Goal: Information Seeking & Learning: Learn about a topic

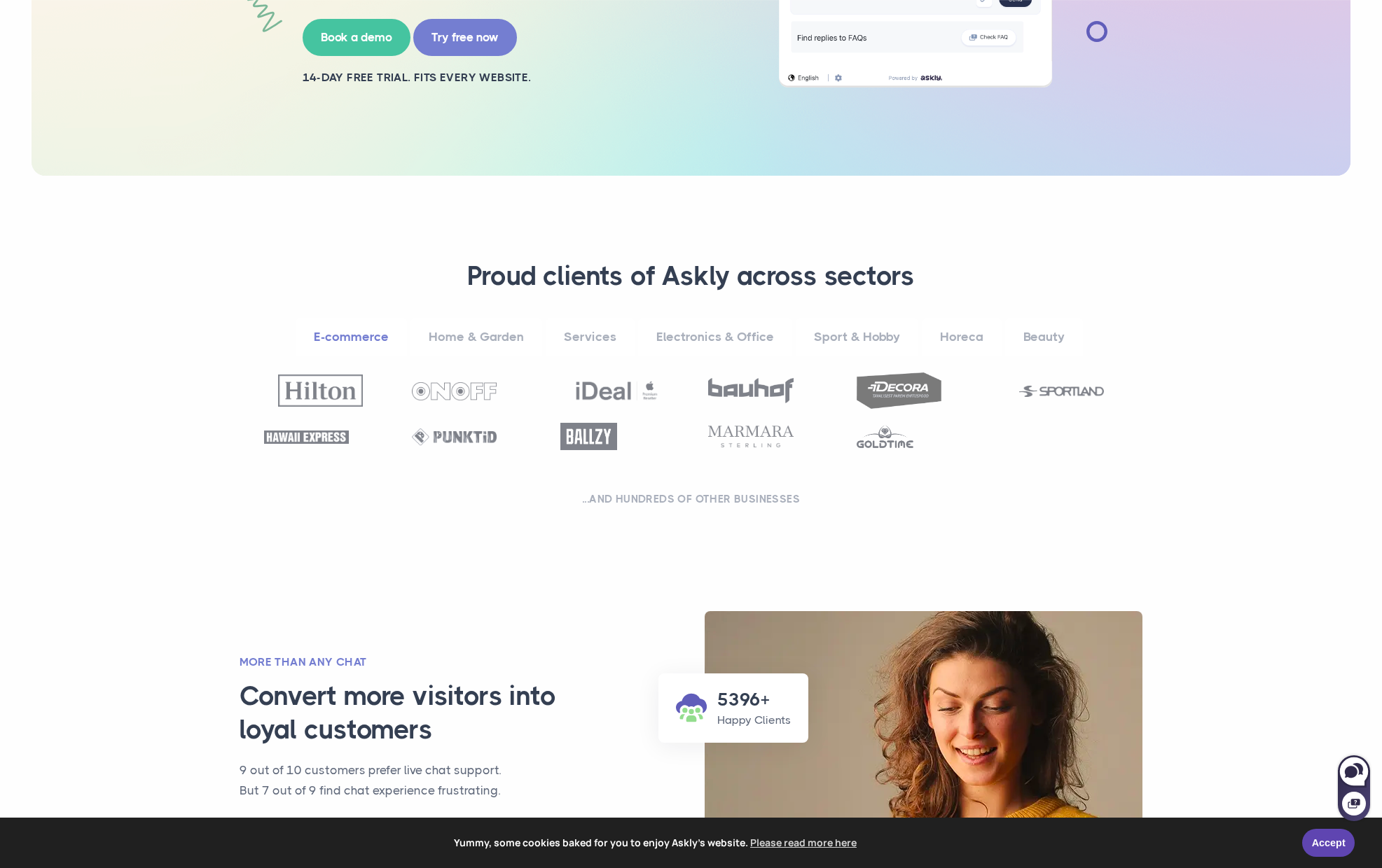
scroll to position [537, 0]
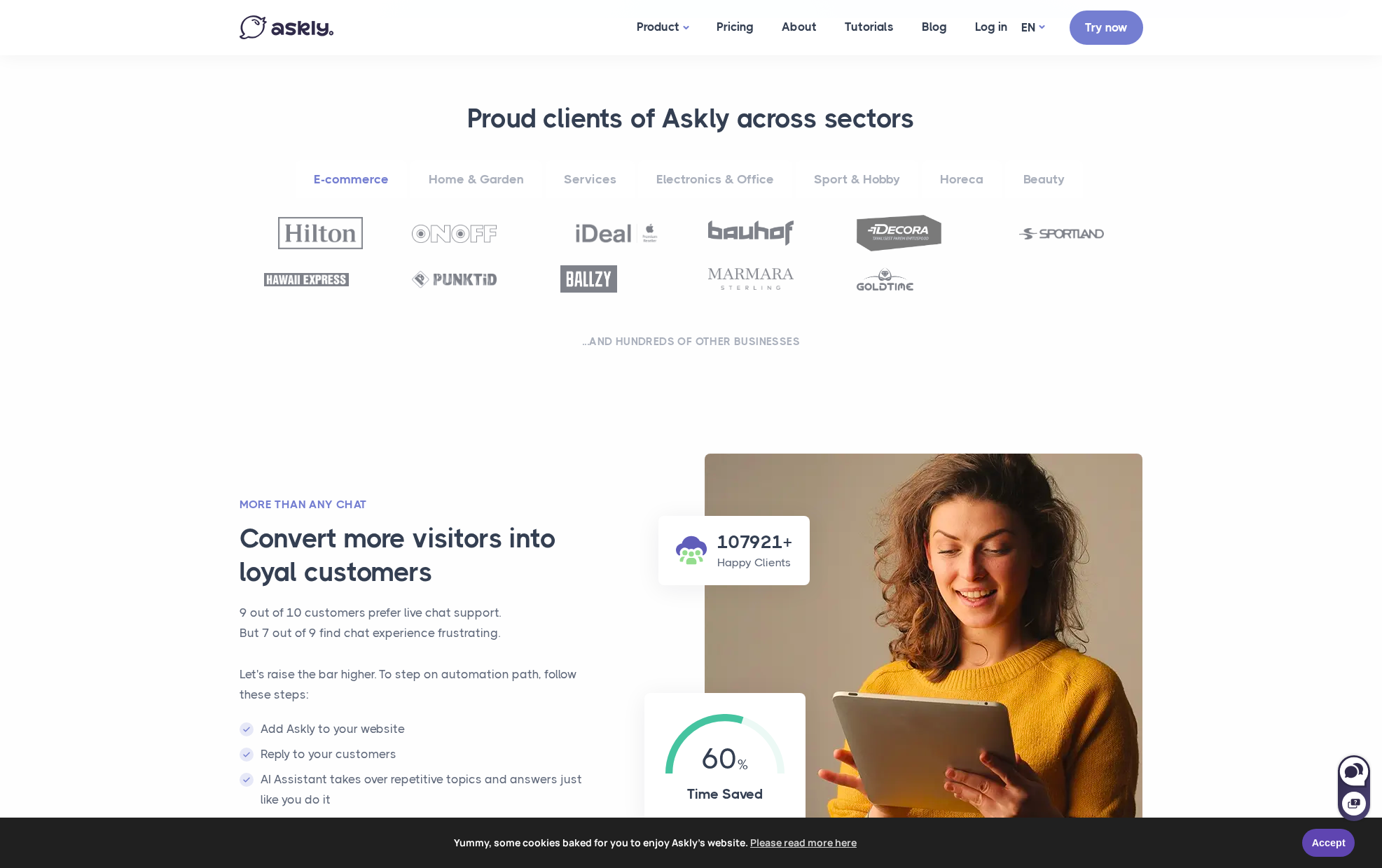
drag, startPoint x: 704, startPoint y: 341, endPoint x: 645, endPoint y: 336, distance: 59.2
click at [704, 341] on h2 "...and hundreds of other businesses" at bounding box center [691, 341] width 868 height 14
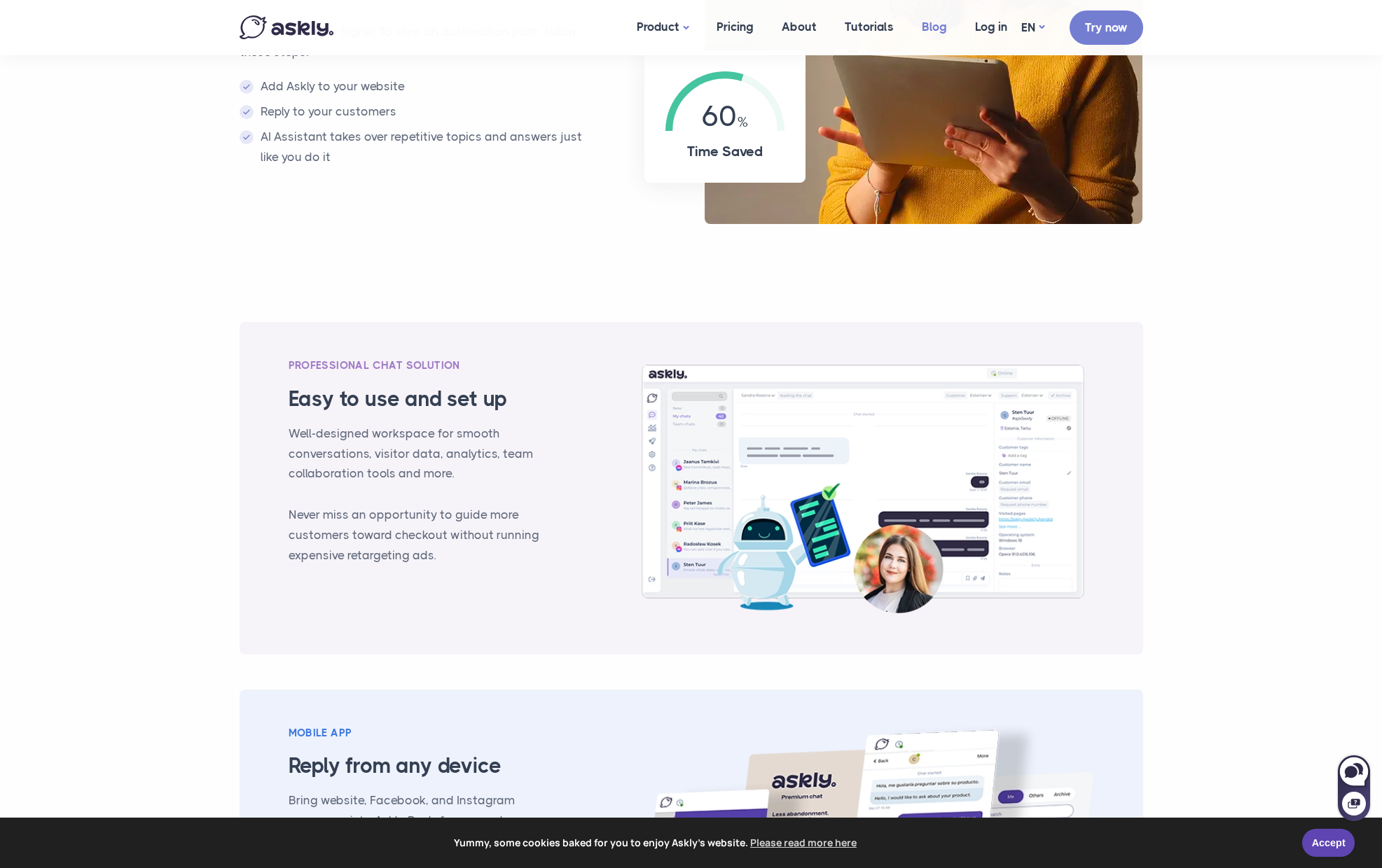
scroll to position [1179, 0]
click at [1028, 28] on link "EN" at bounding box center [1033, 27] width 23 height 20
click at [1021, 63] on link "ET" at bounding box center [1032, 66] width 56 height 24
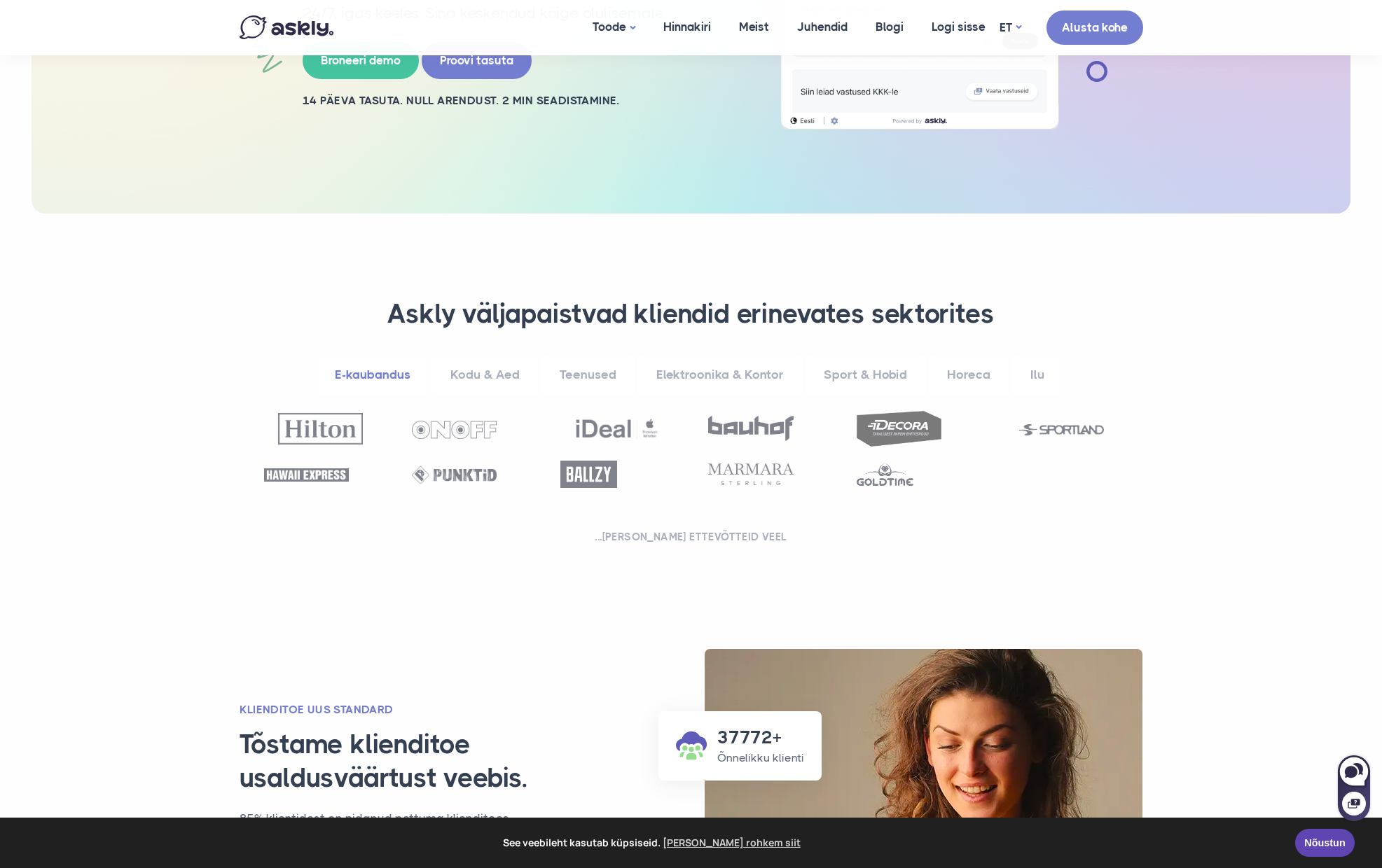
scroll to position [336, 0]
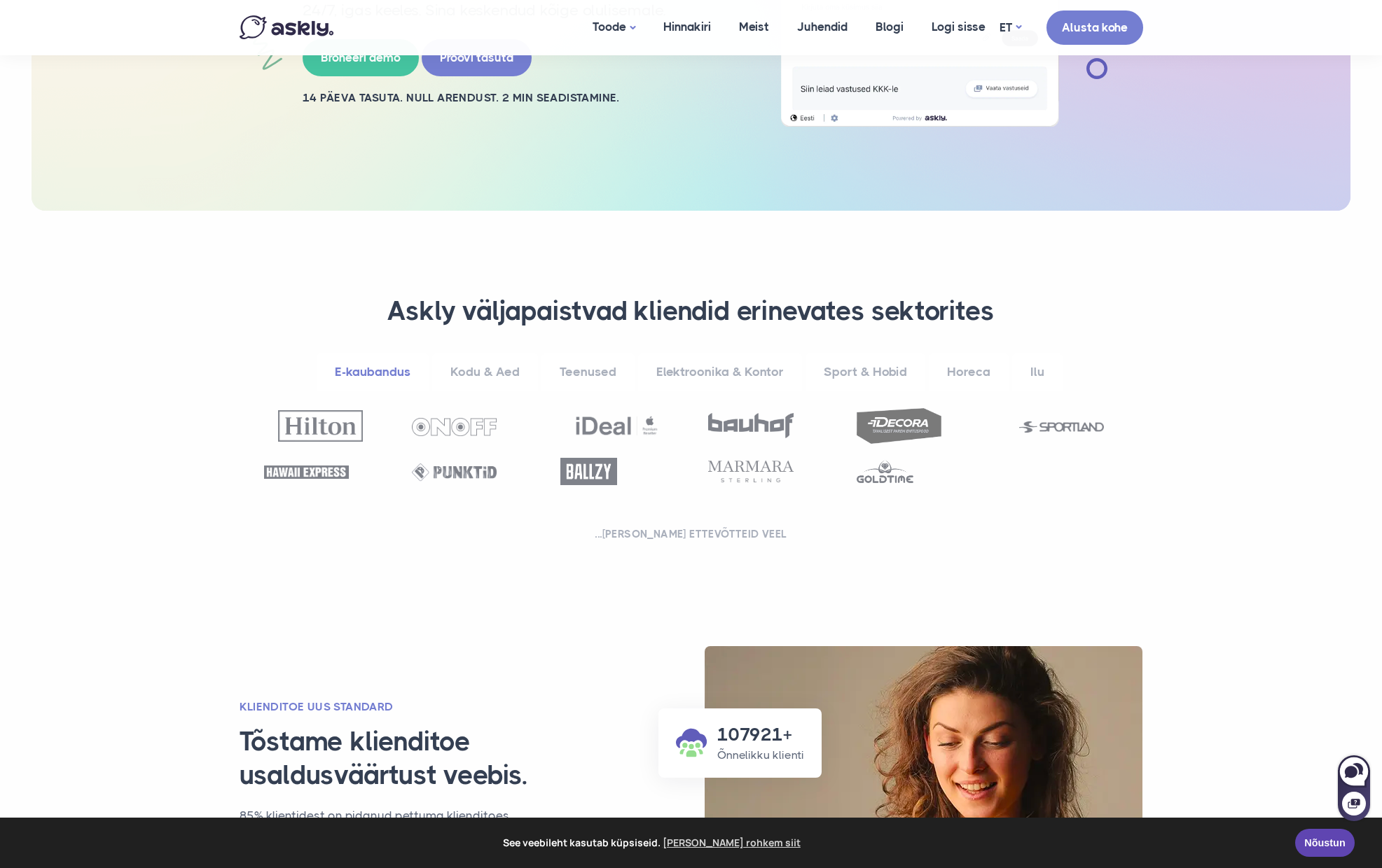
click at [683, 531] on h2 "...ja sadu ettevõtteid veel" at bounding box center [691, 534] width 868 height 14
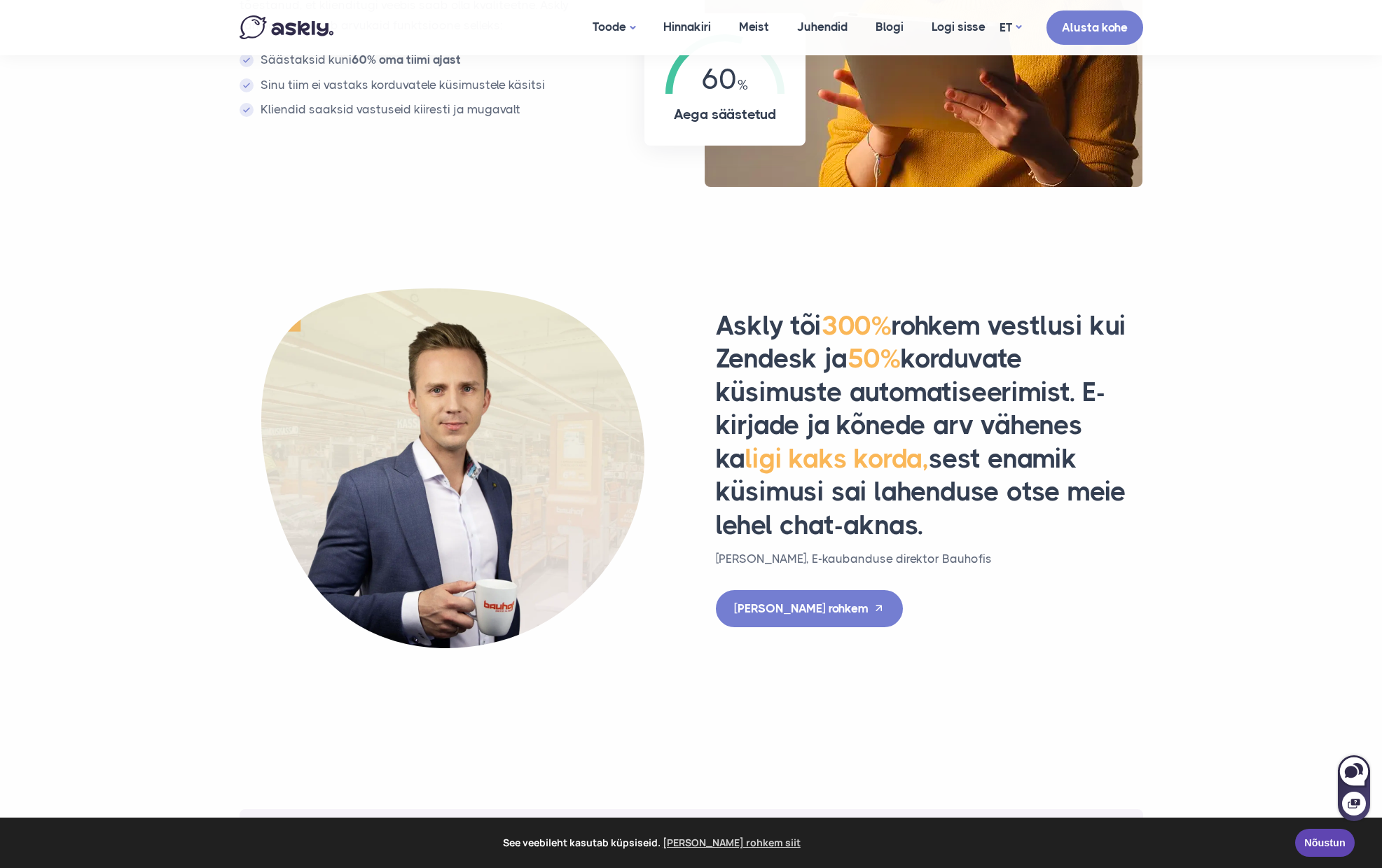
scroll to position [1399, 0]
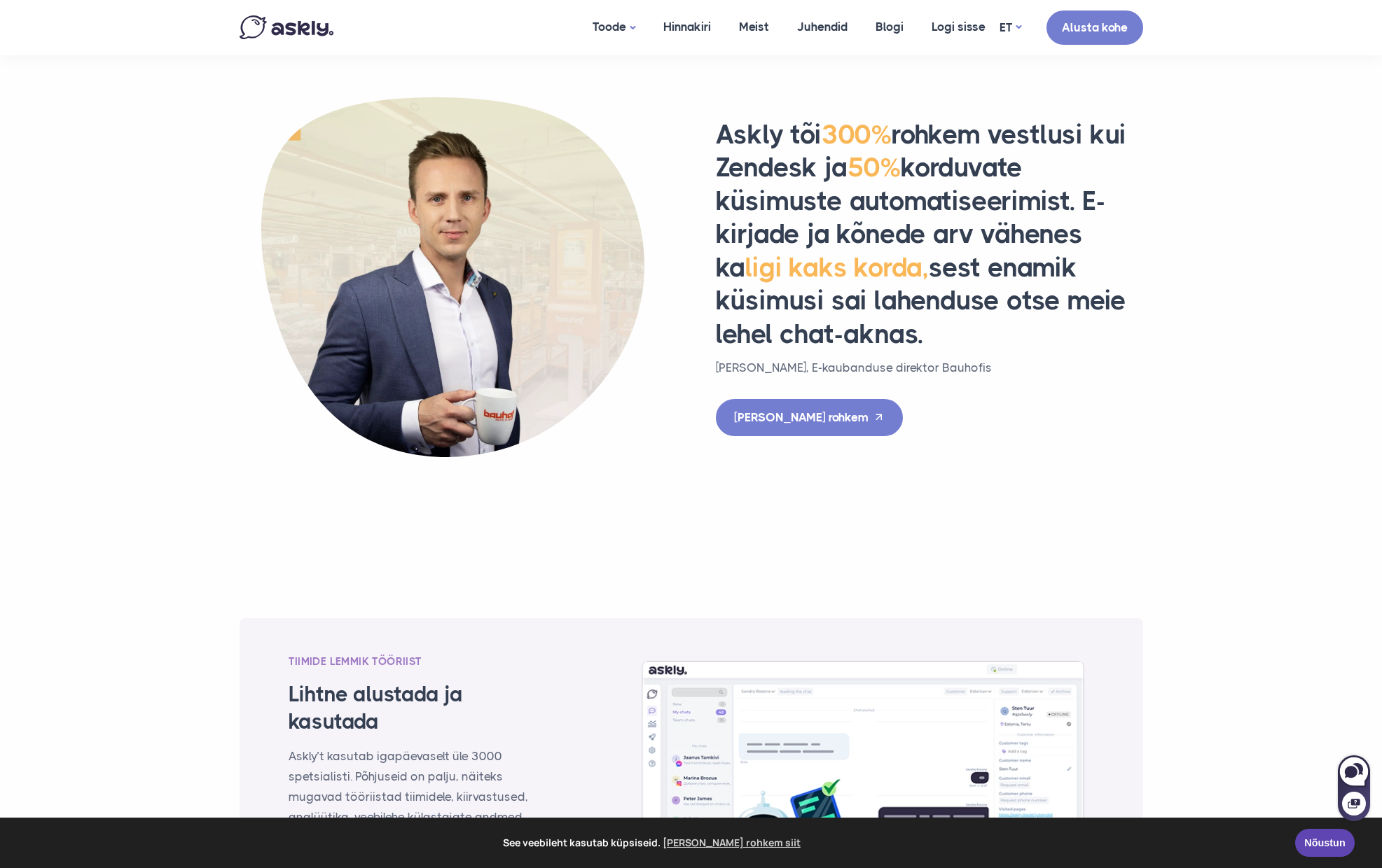
click at [476, 335] on img at bounding box center [453, 276] width 392 height 359
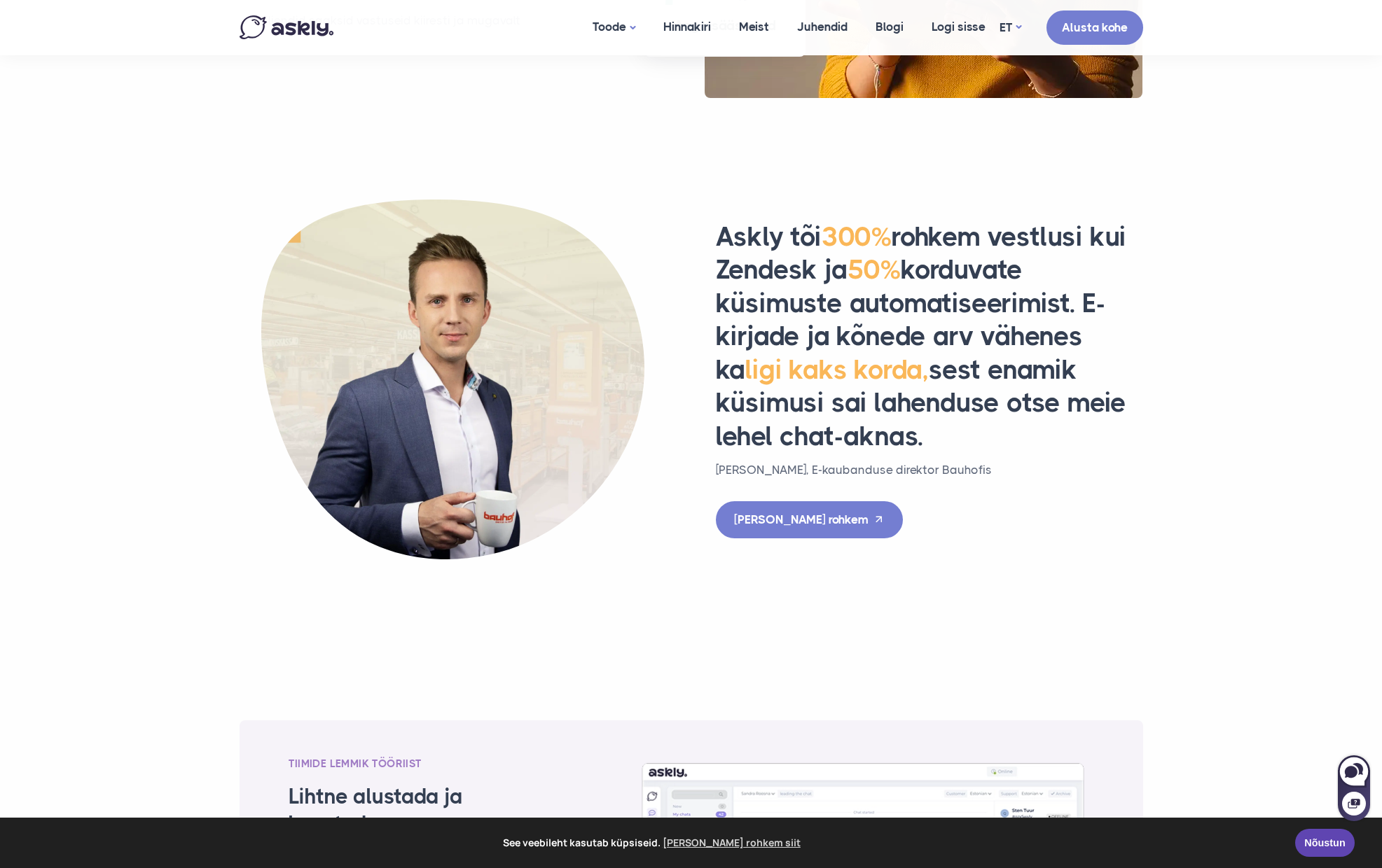
scroll to position [1231, 0]
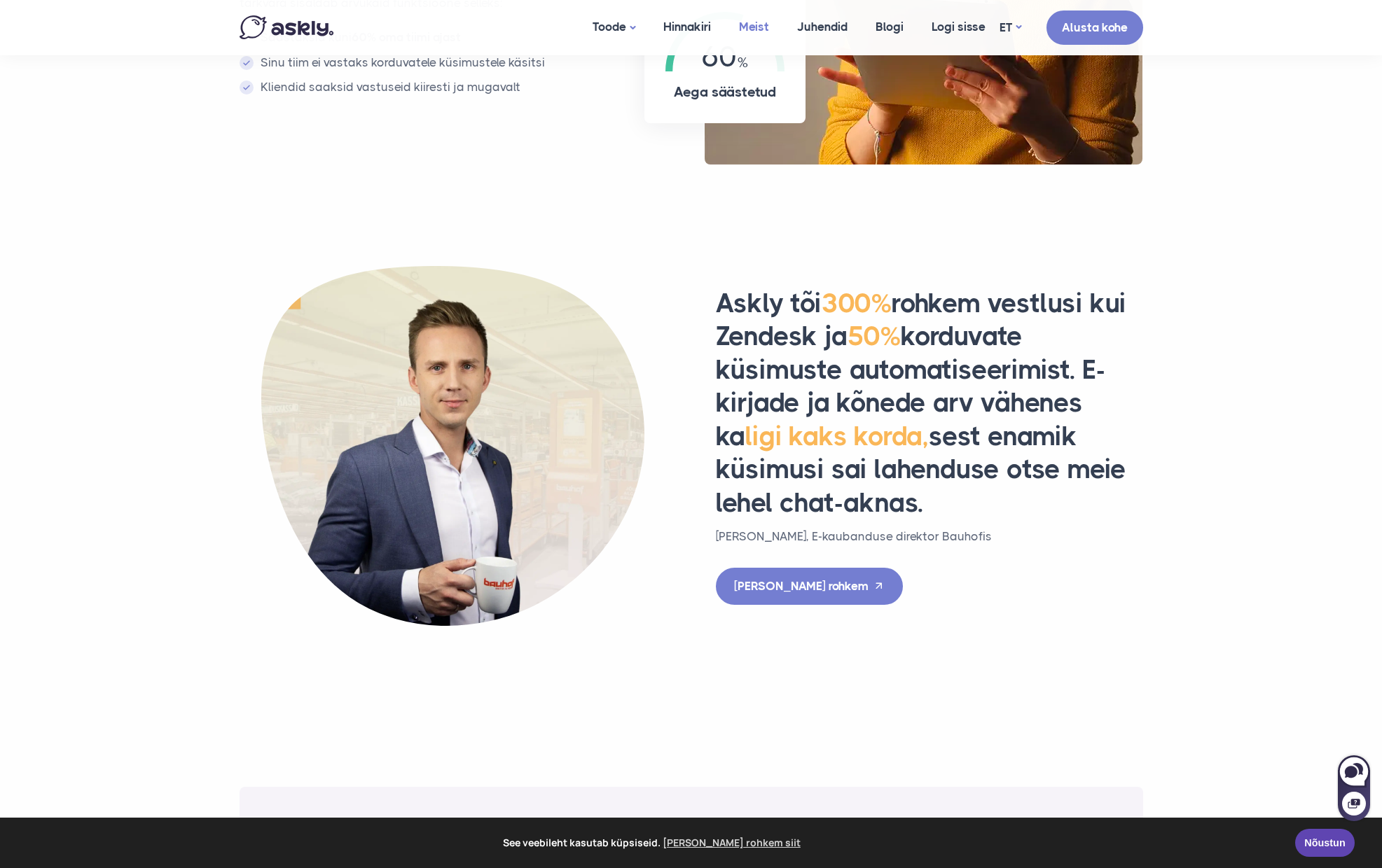
click at [757, 22] on link "Meist" at bounding box center [753, 27] width 58 height 54
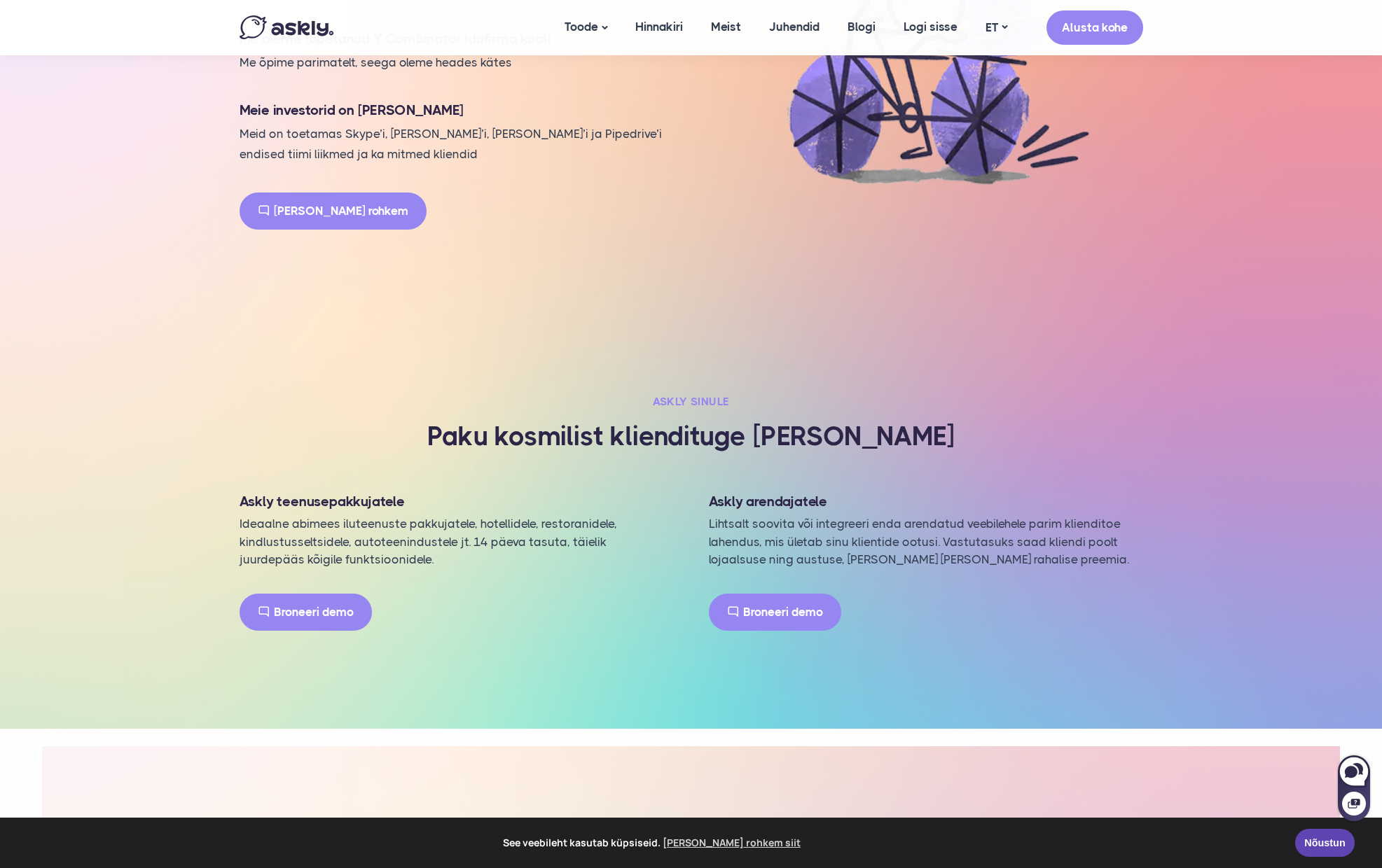
scroll to position [1523, 0]
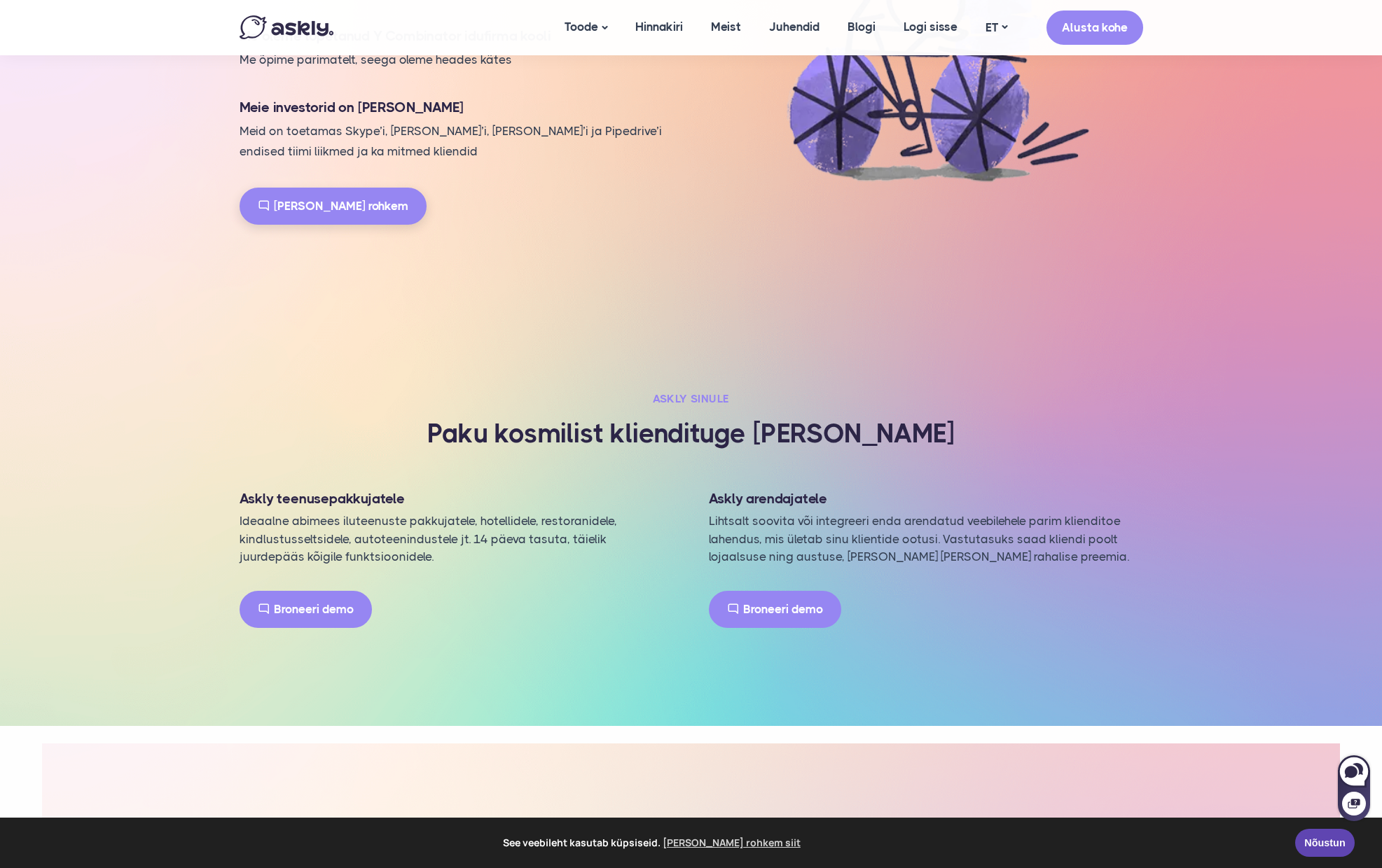
click at [307, 187] on link "Loe rohkem" at bounding box center [333, 206] width 187 height 37
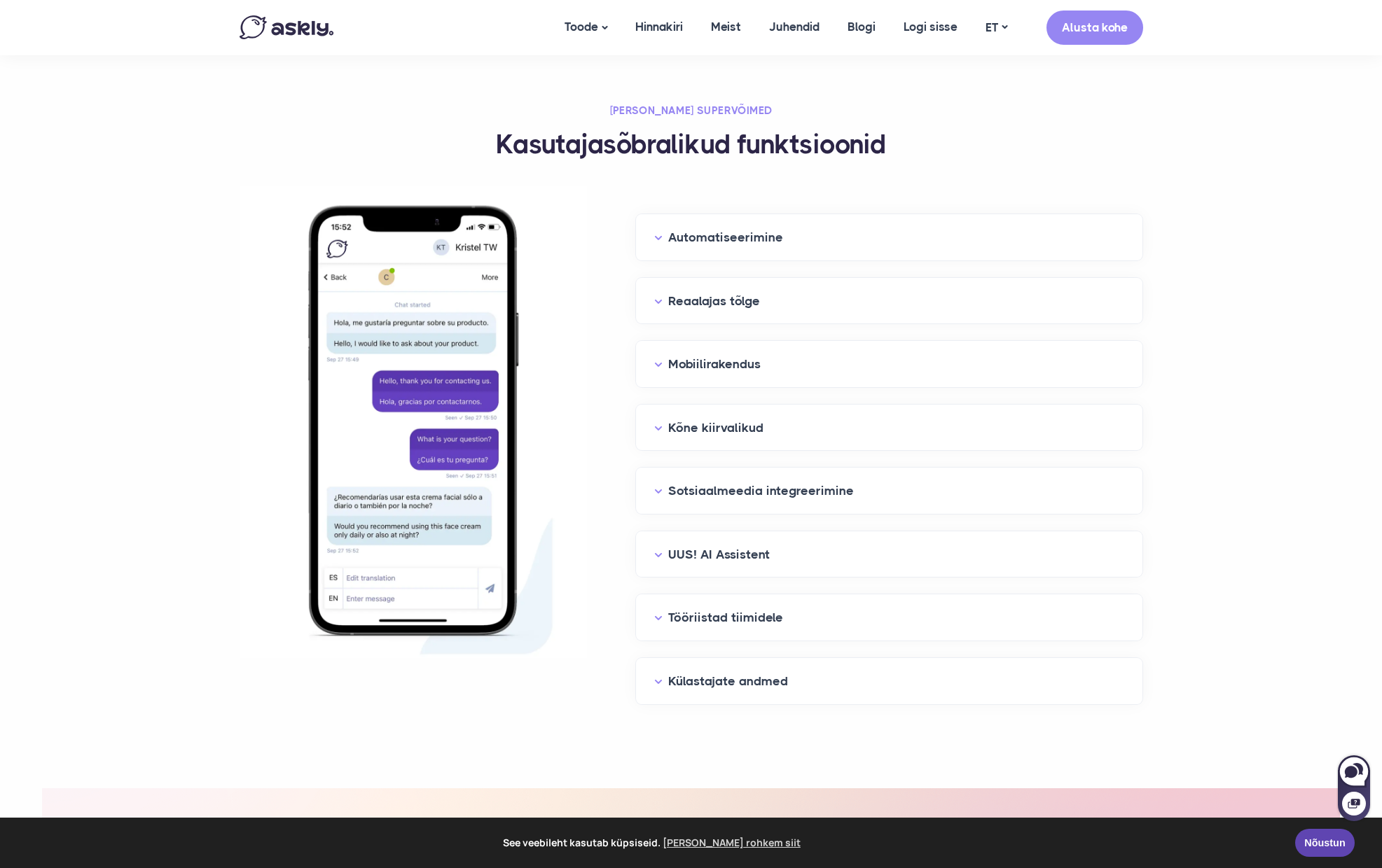
scroll to position [1350, 0]
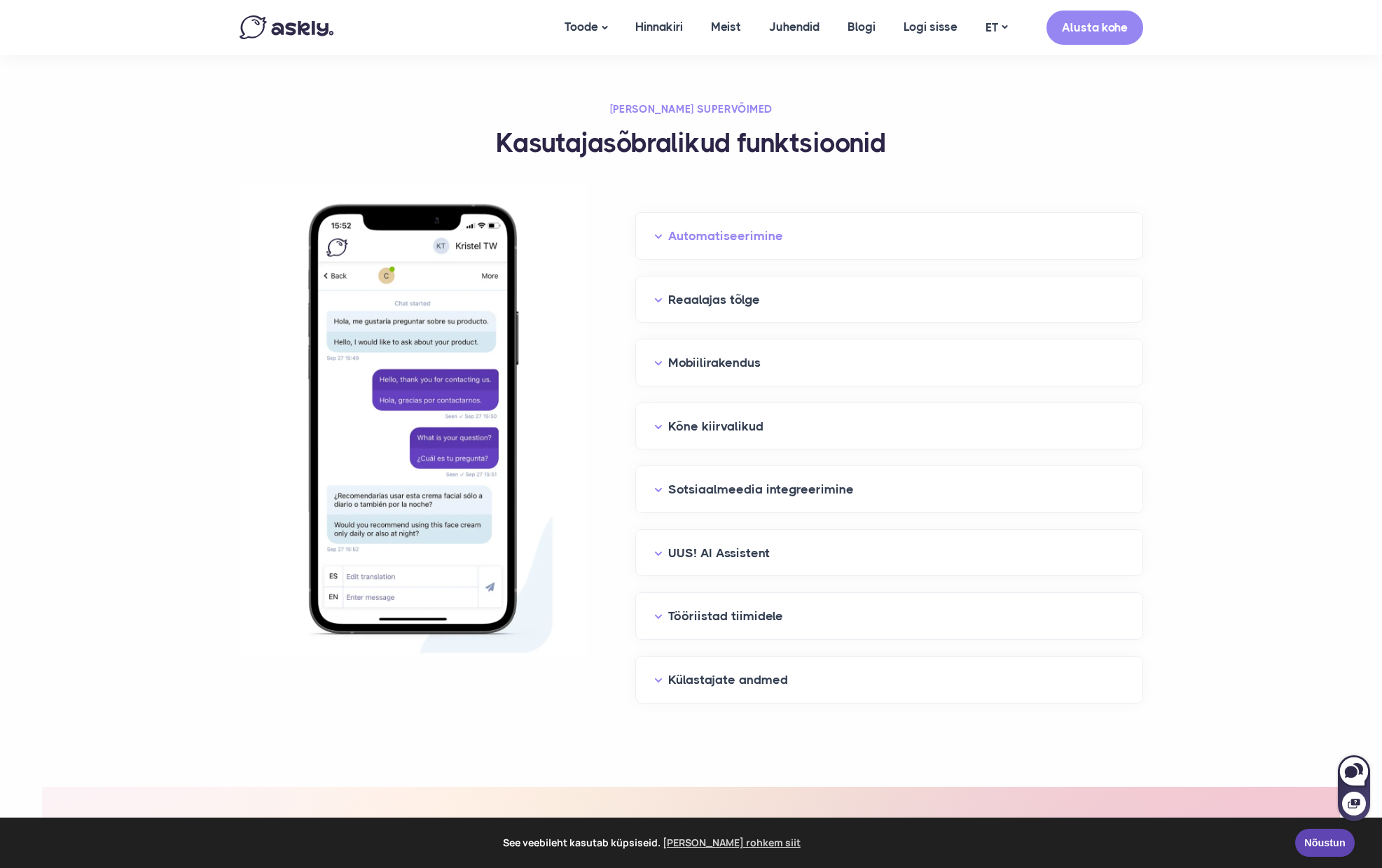
click at [658, 237] on button "Automatiseerimine" at bounding box center [889, 236] width 470 height 22
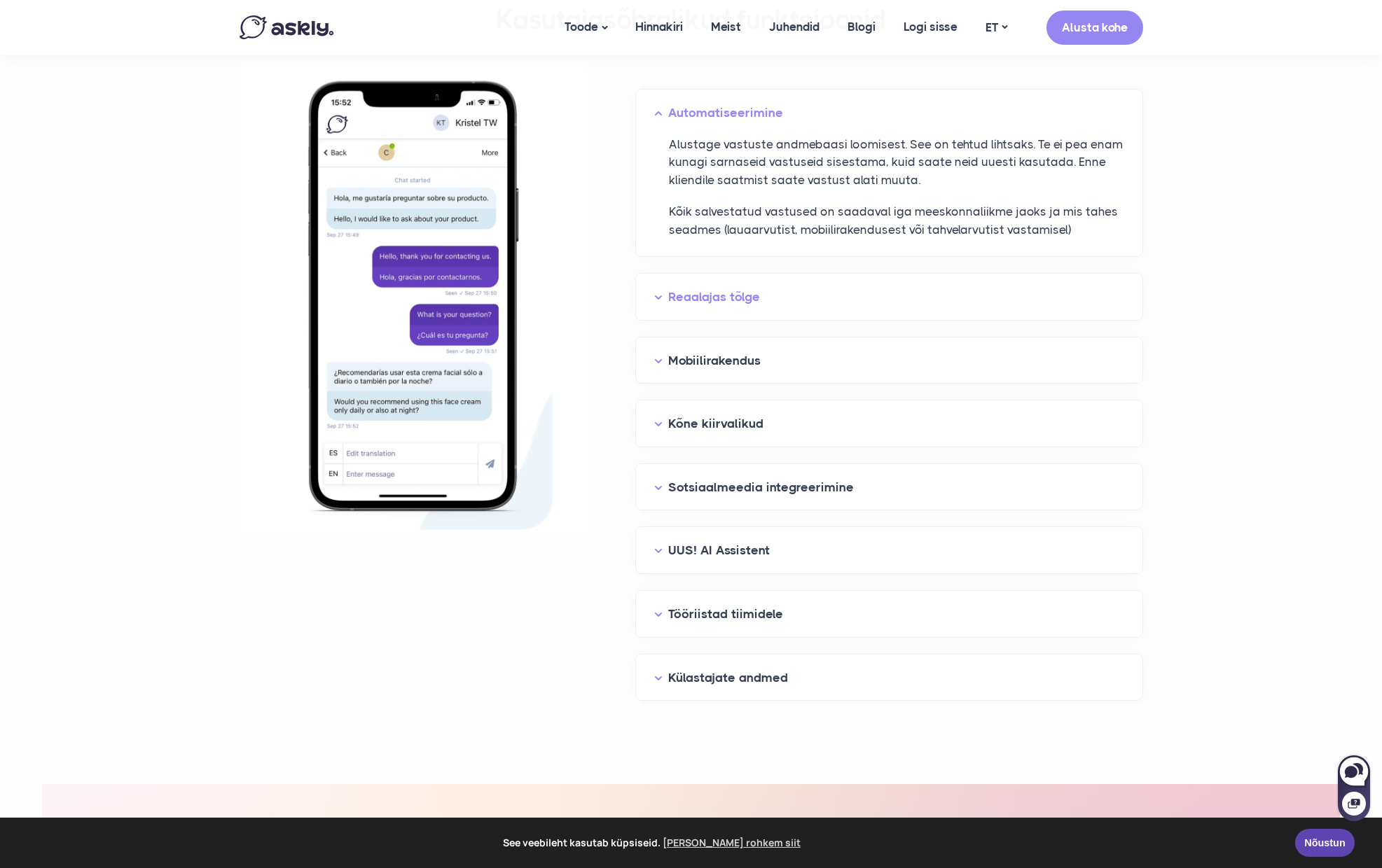
click at [658, 291] on button "Reaalajas tõlge" at bounding box center [889, 297] width 470 height 22
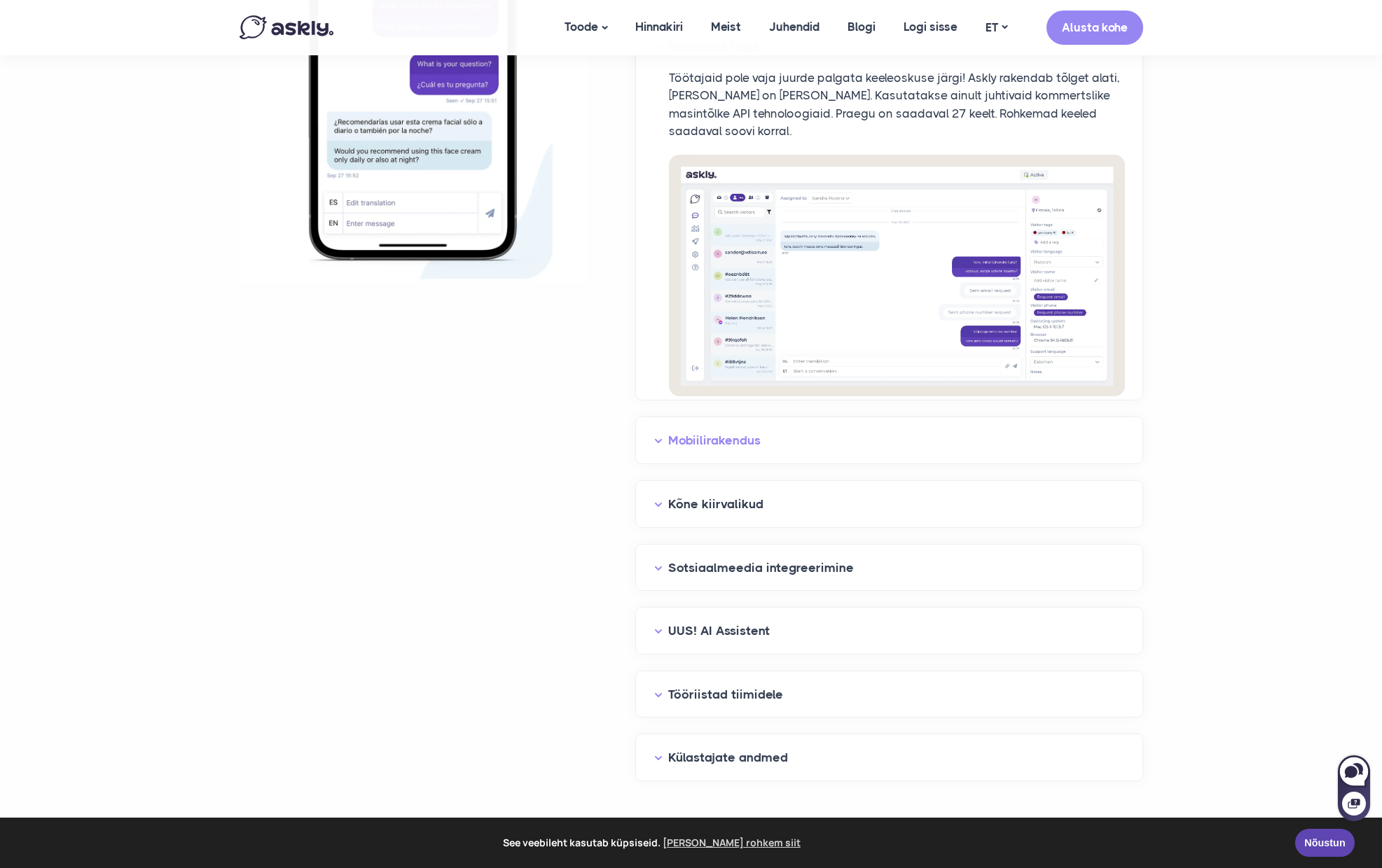
click at [669, 435] on button "Mobiilirakendus" at bounding box center [889, 441] width 470 height 22
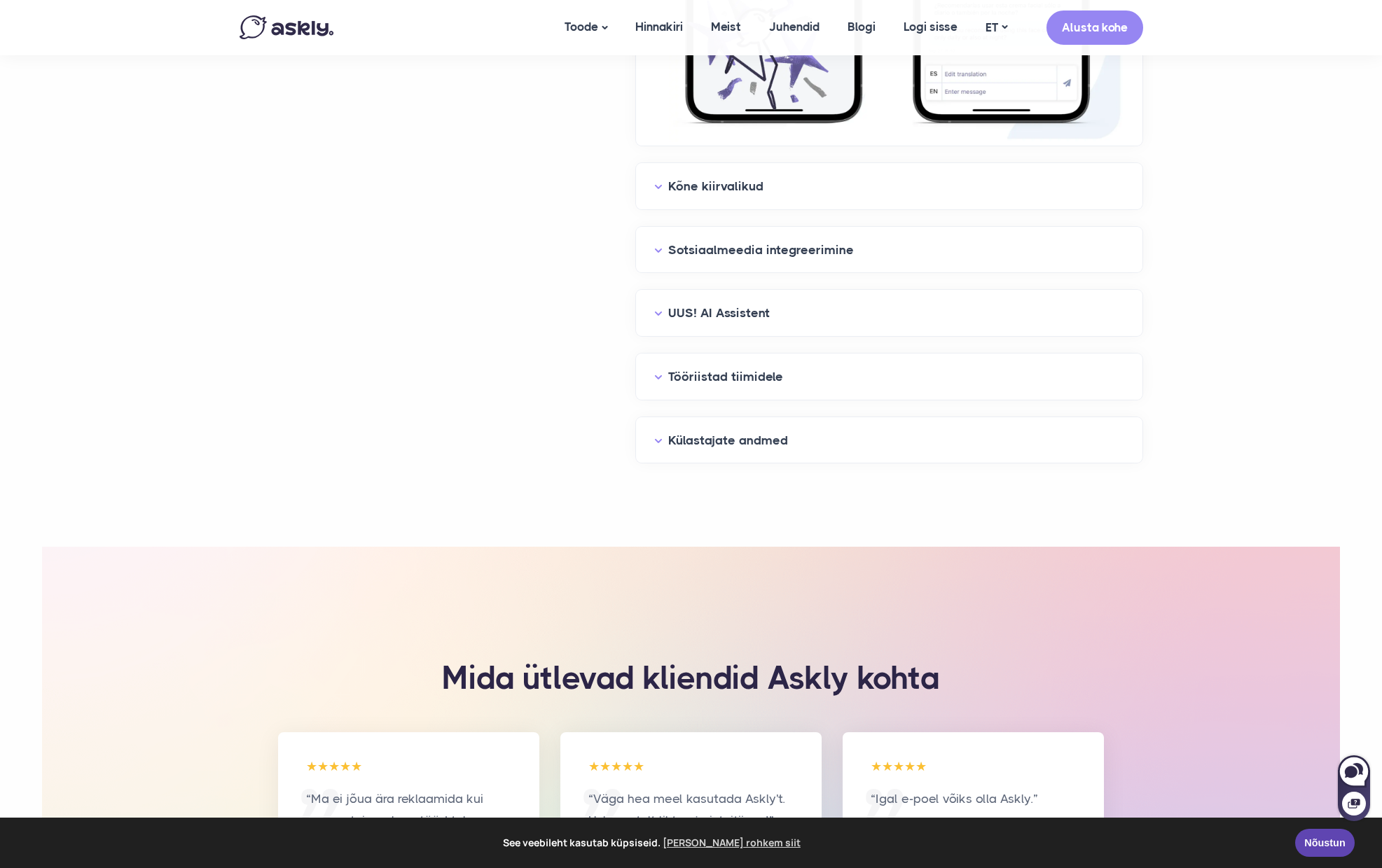
scroll to position [2521, 0]
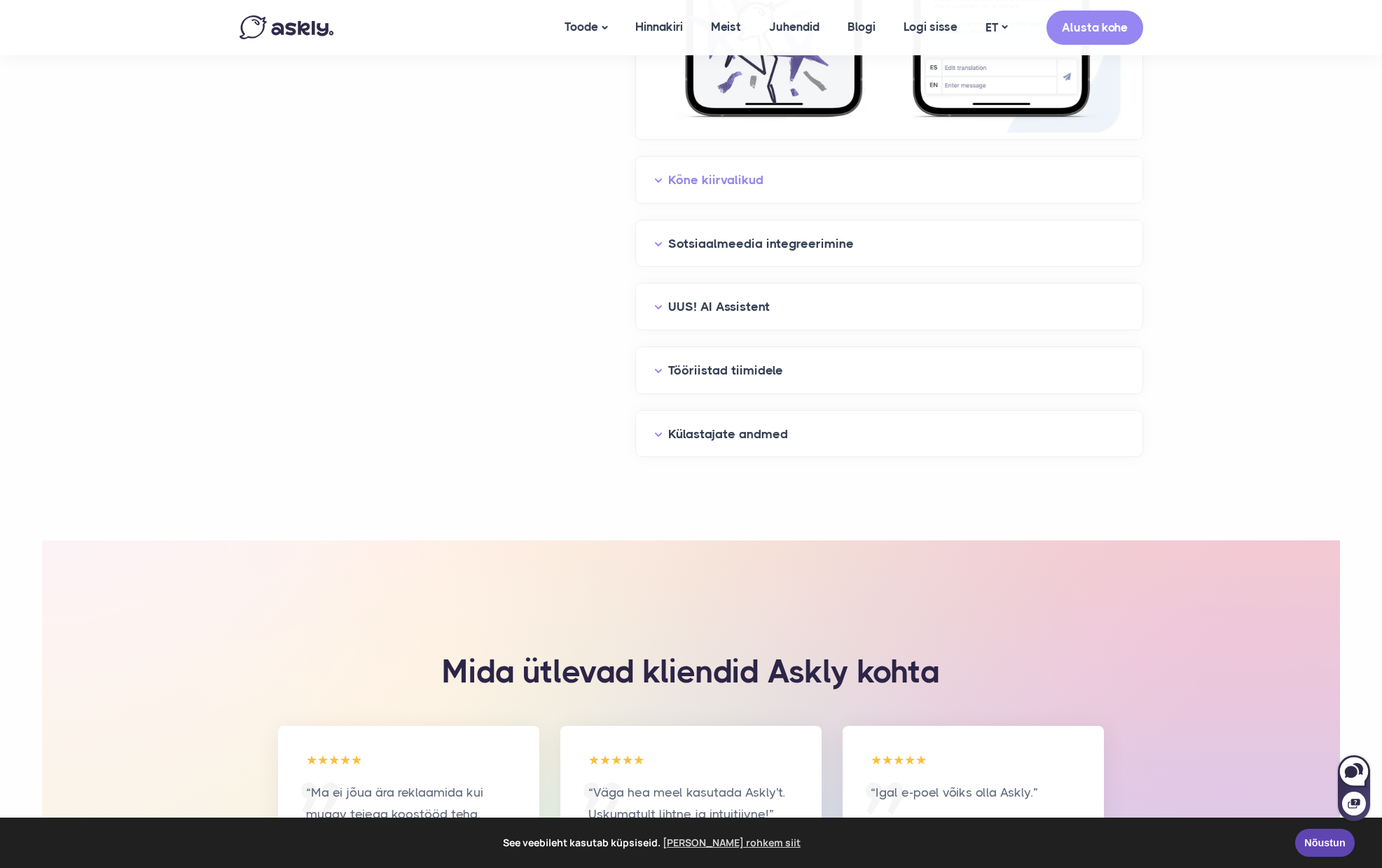
click at [660, 170] on button "Kõne kiirvalikud" at bounding box center [889, 180] width 470 height 22
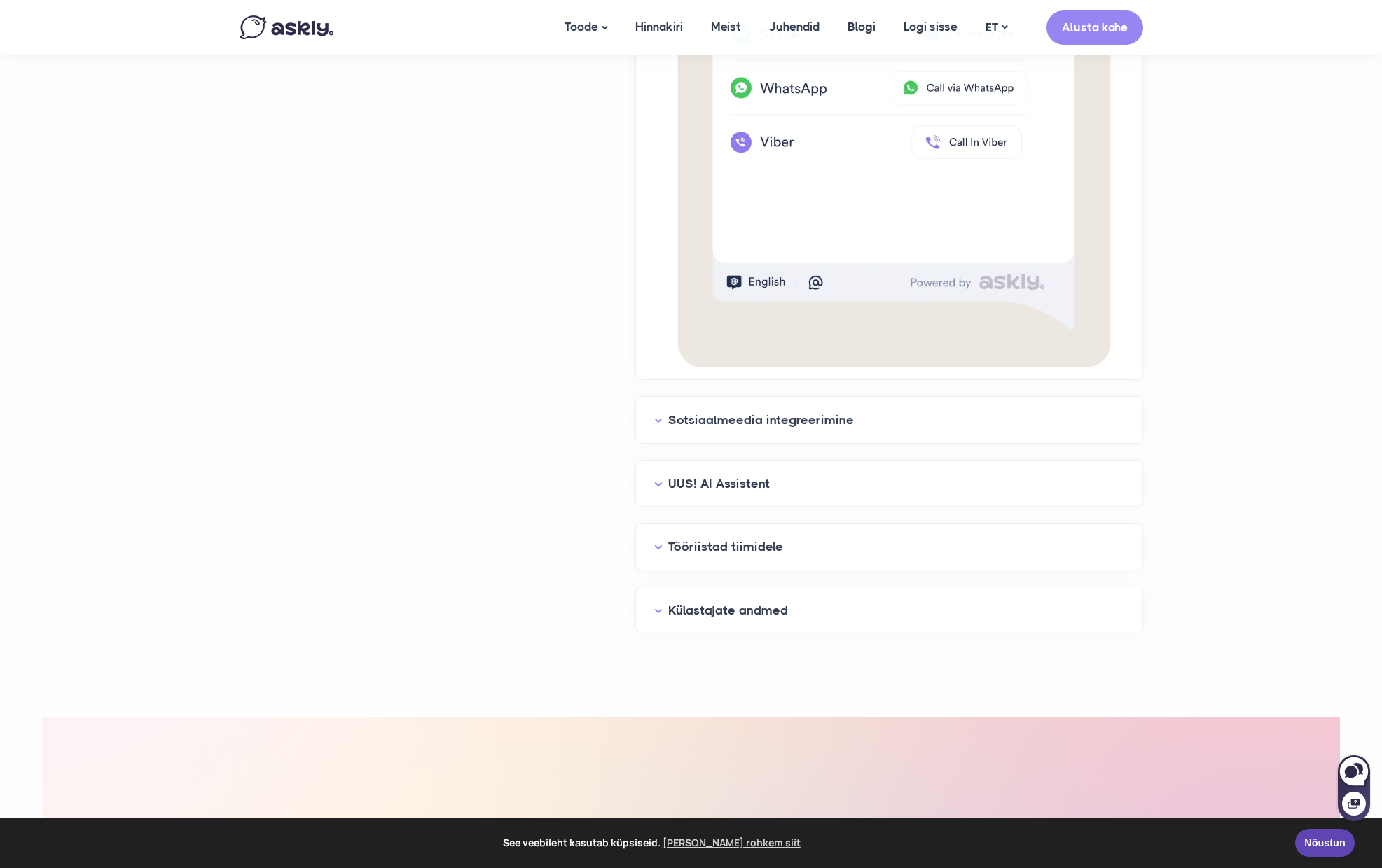
scroll to position [2998, 0]
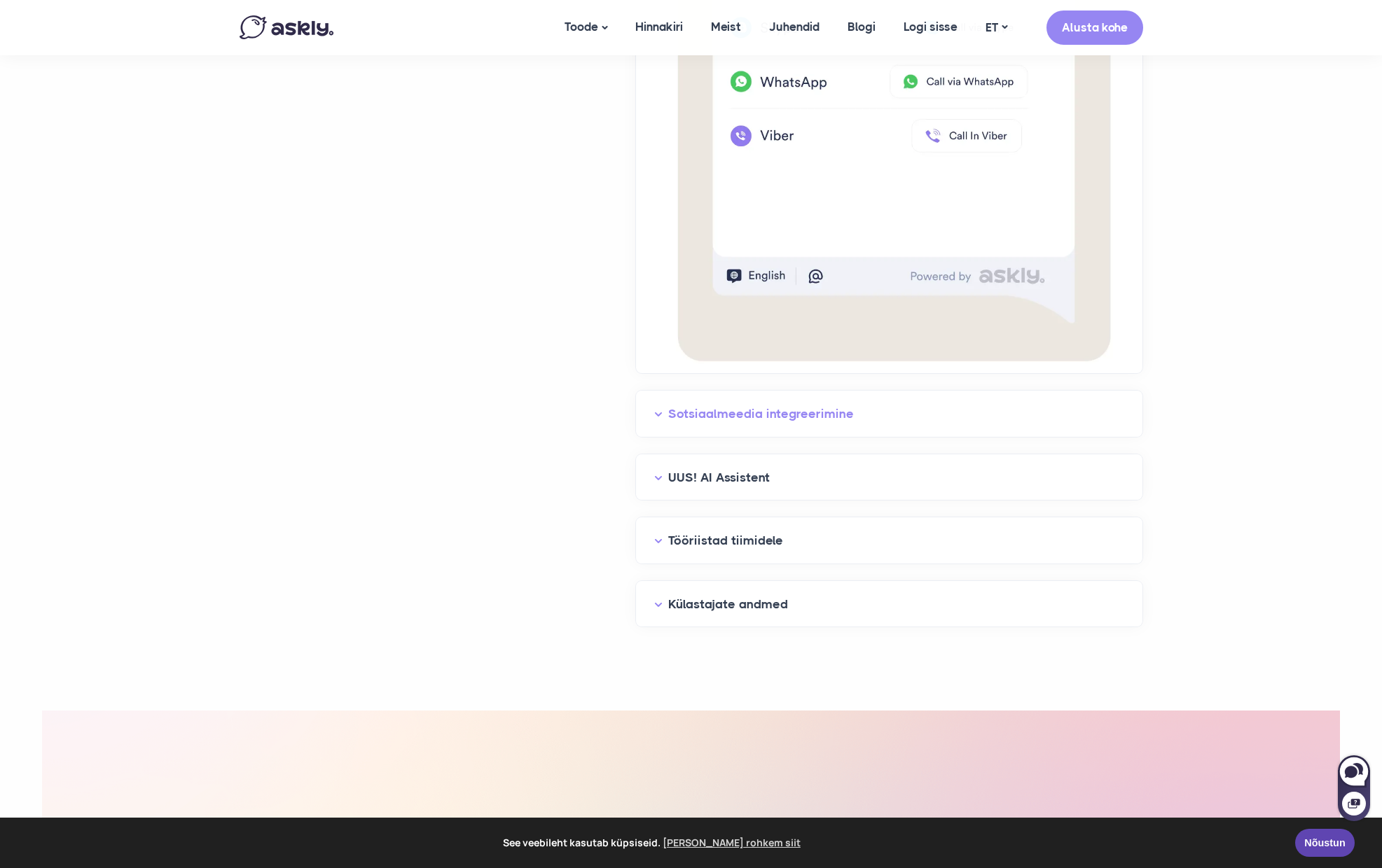
click at [660, 403] on button "Sotsiaalmeedia integreerimine" at bounding box center [889, 414] width 470 height 22
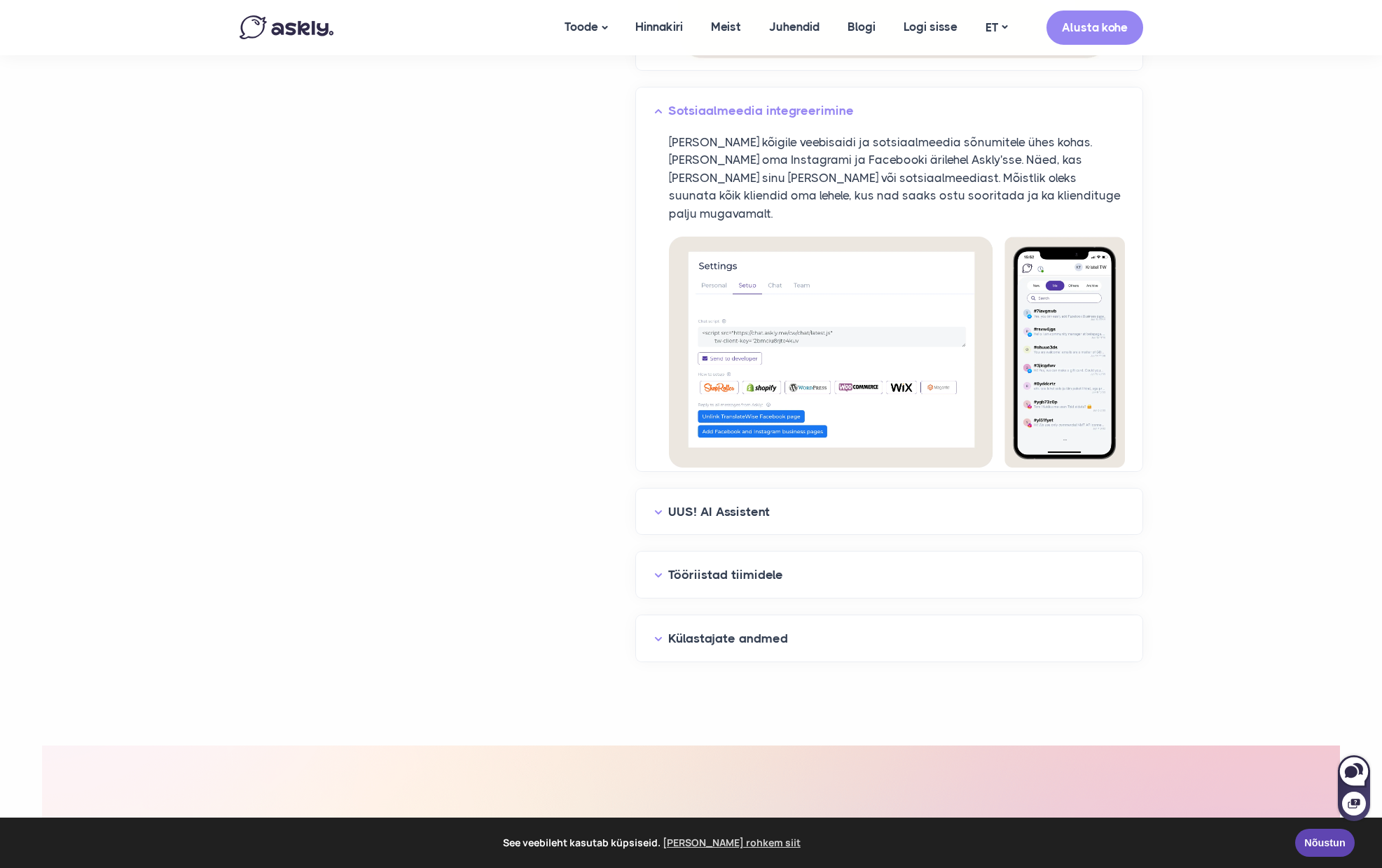
scroll to position [3582, 0]
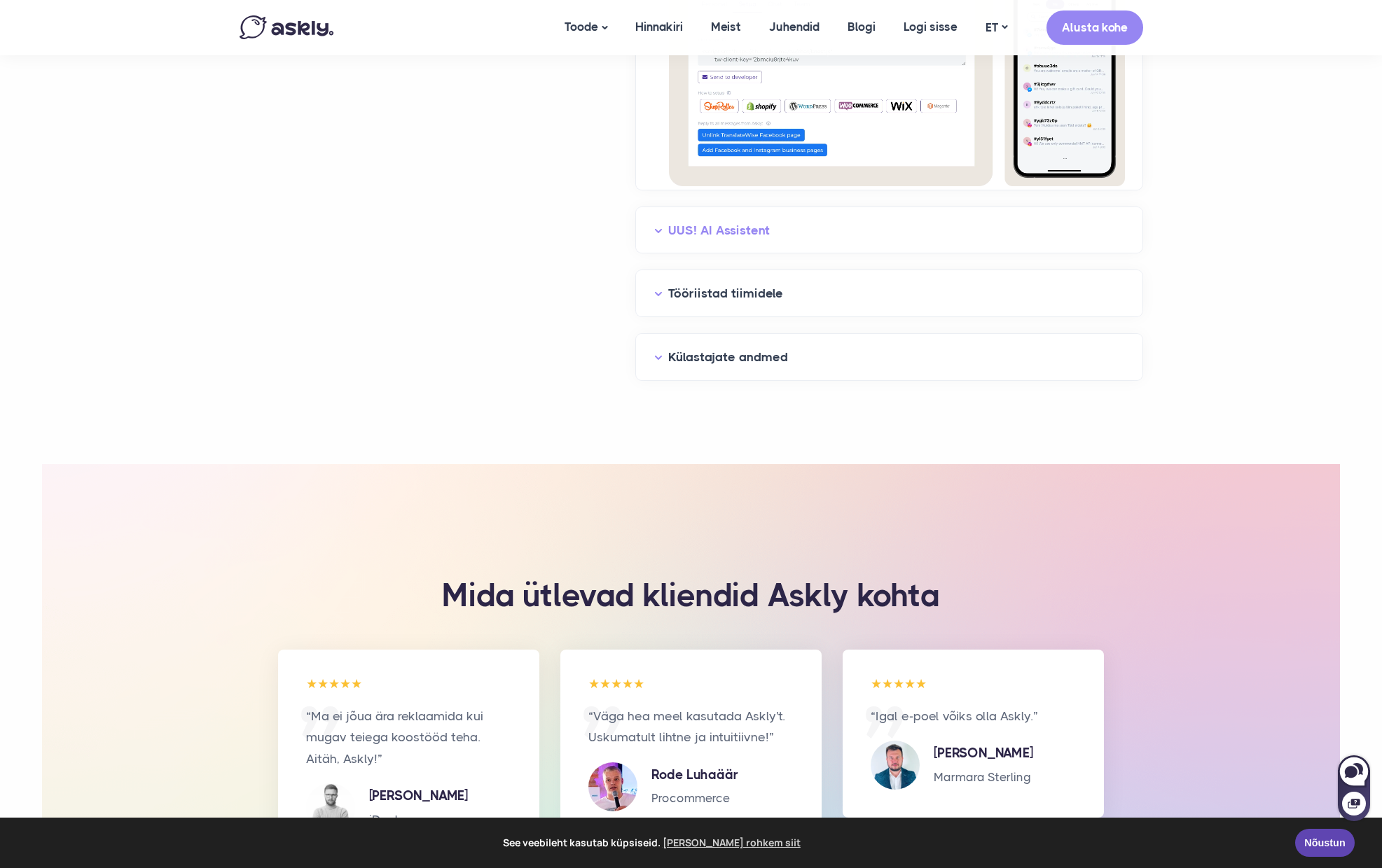
click at [656, 220] on button "UUS! AI Assistent" at bounding box center [889, 231] width 470 height 22
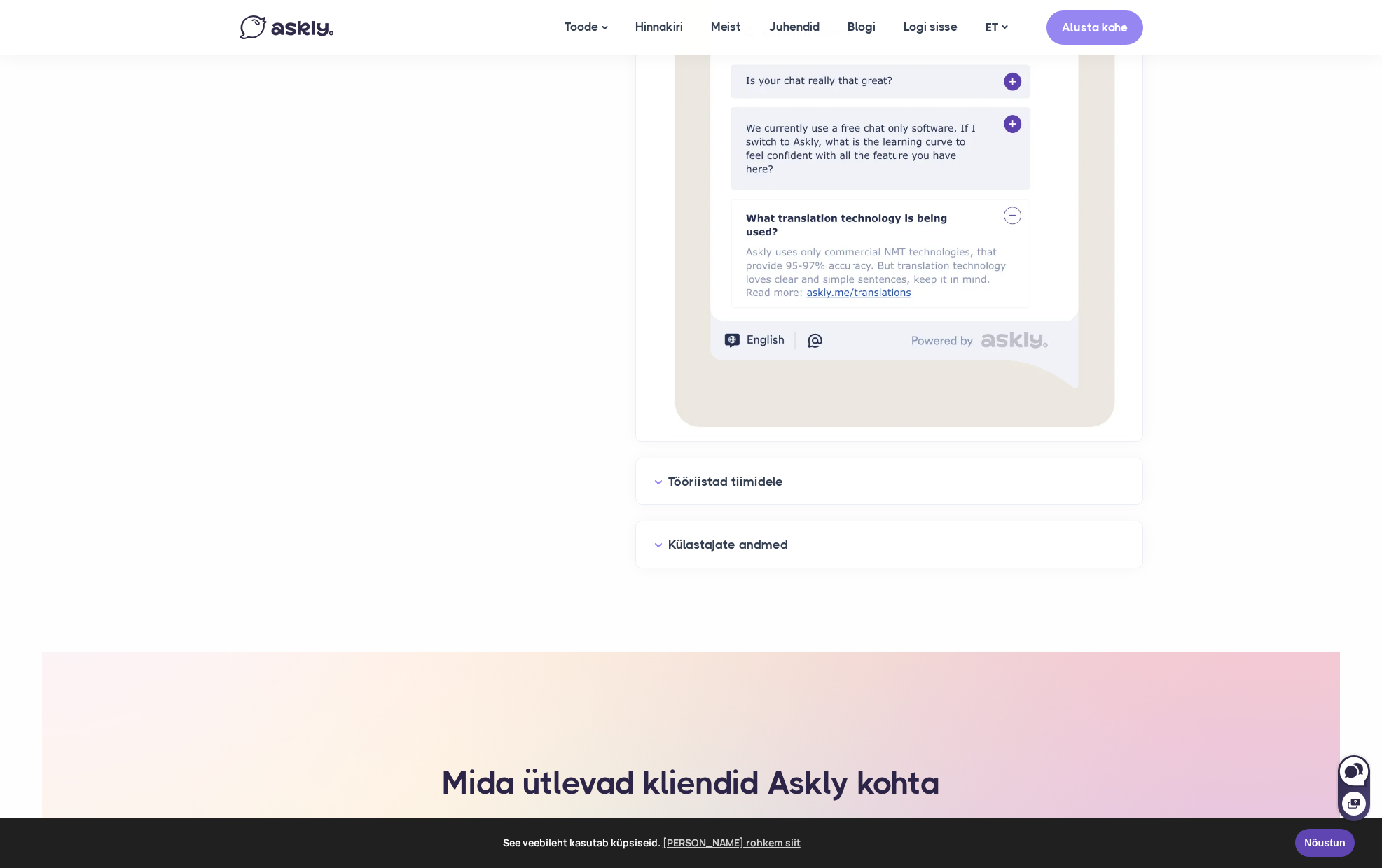
scroll to position [4245, 0]
click at [664, 470] on button "Tööriistad tiimidele" at bounding box center [889, 481] width 470 height 22
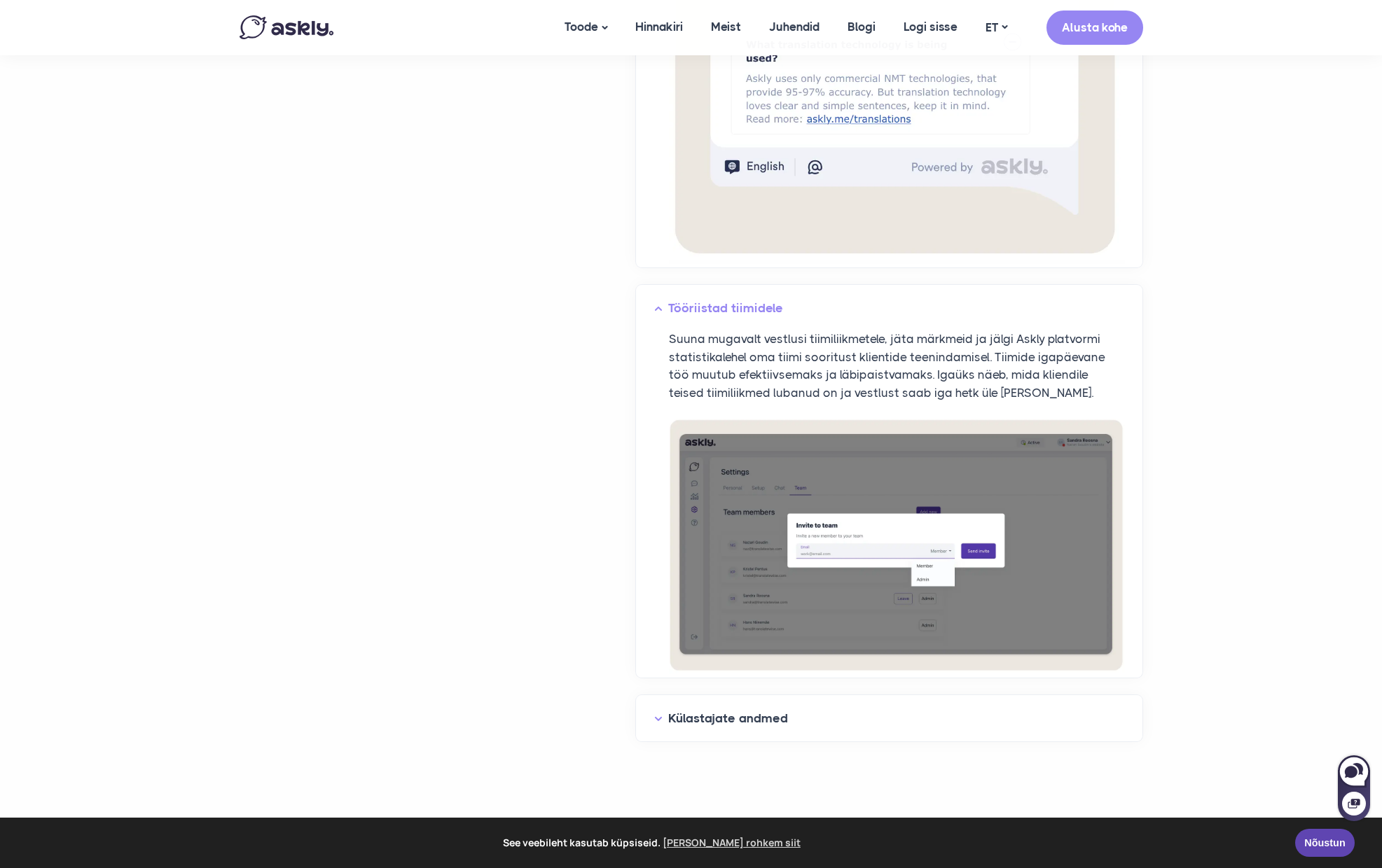
scroll to position [4940, 0]
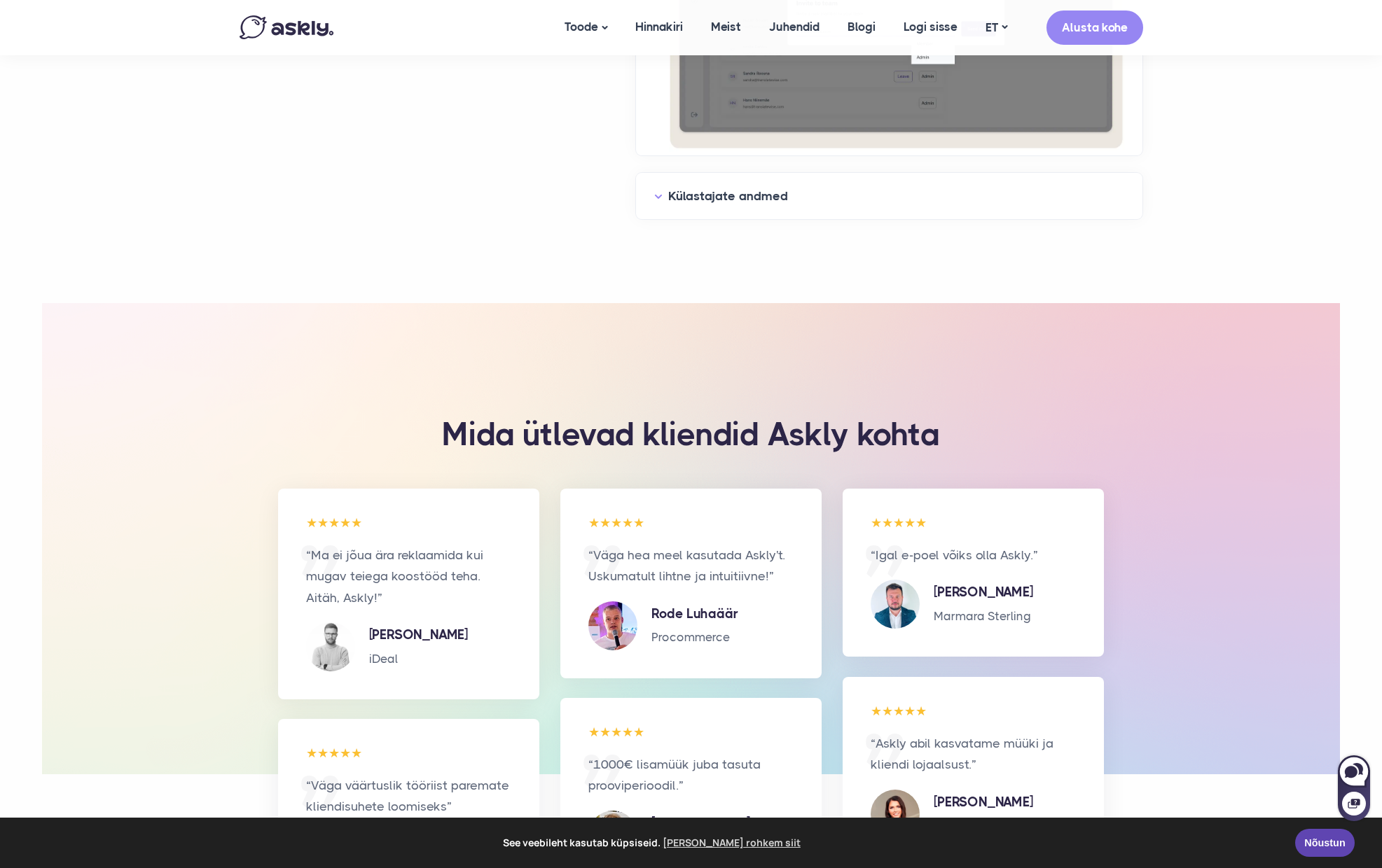
click at [665, 173] on div "Külastajate andmed" at bounding box center [889, 196] width 506 height 46
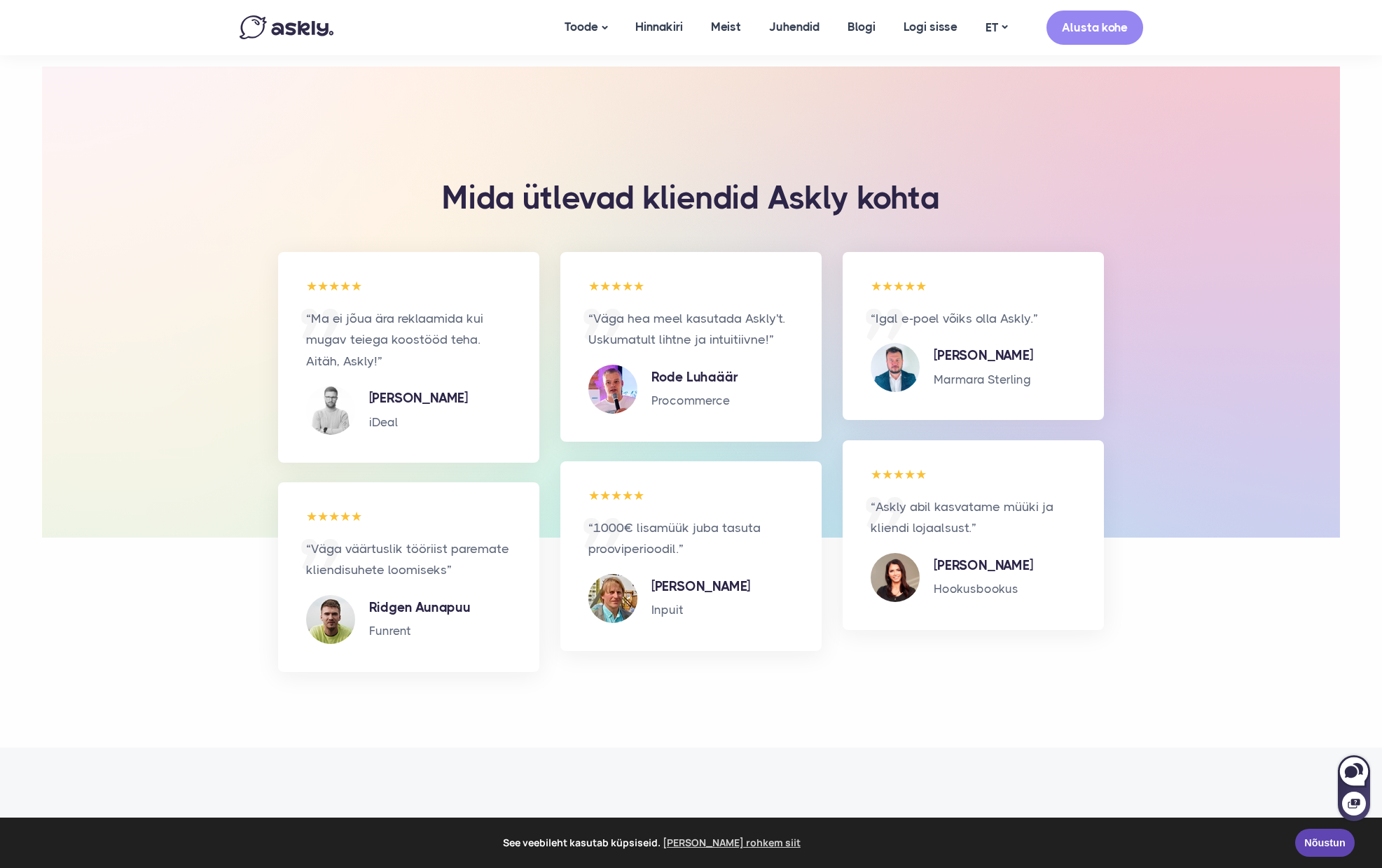
scroll to position [5177, 1]
drag, startPoint x: 659, startPoint y: 494, endPoint x: 644, endPoint y: 474, distance: 25.0
click at [644, 518] on p "“1000€ lisamüük juba tasuta prooviperioodil.”" at bounding box center [691, 539] width 205 height 42
drag, startPoint x: 644, startPoint y: 474, endPoint x: 664, endPoint y: 487, distance: 23.9
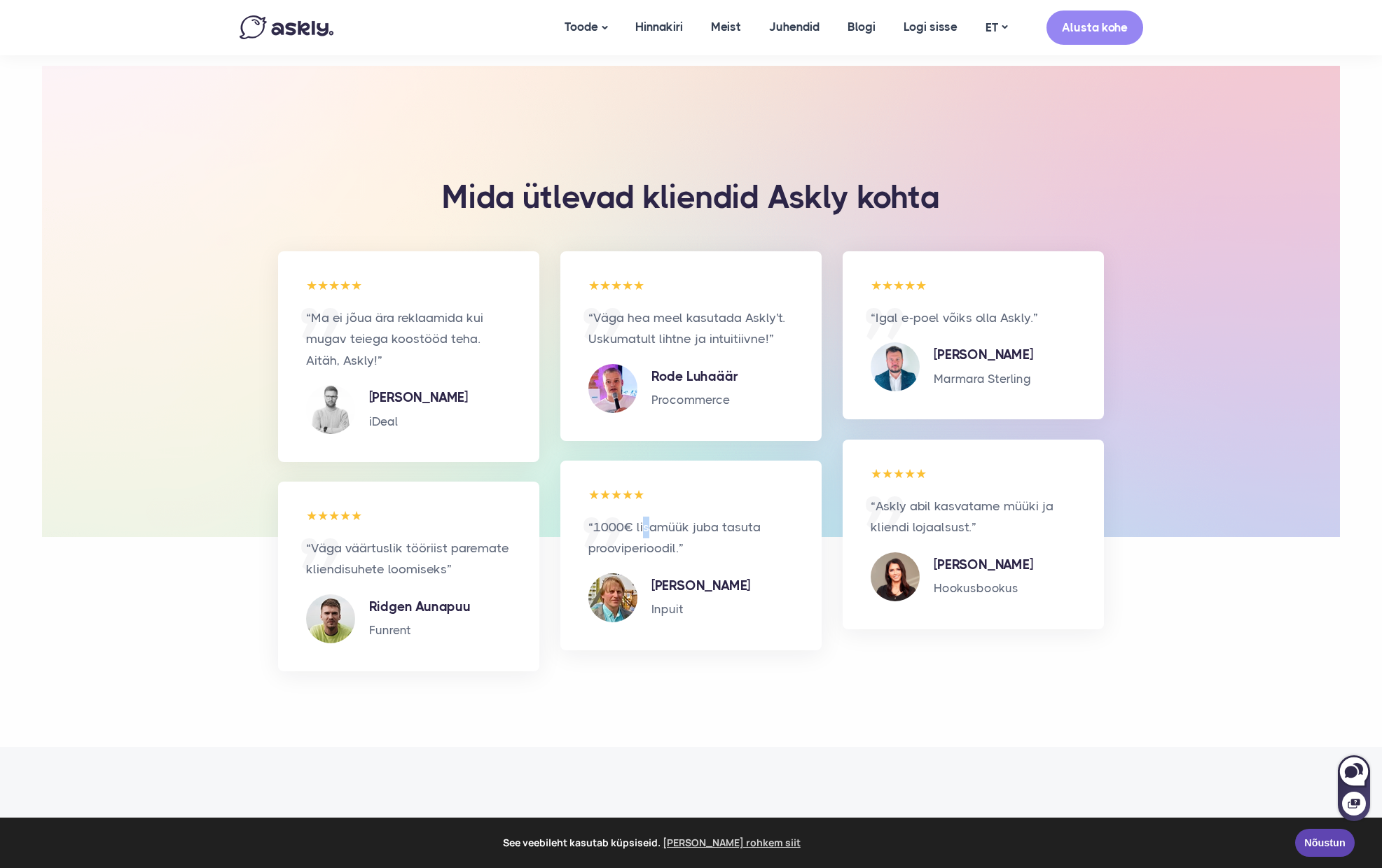
click at [644, 517] on p "“1000€ lisamüük juba tasuta prooviperioodil.”" at bounding box center [691, 538] width 205 height 42
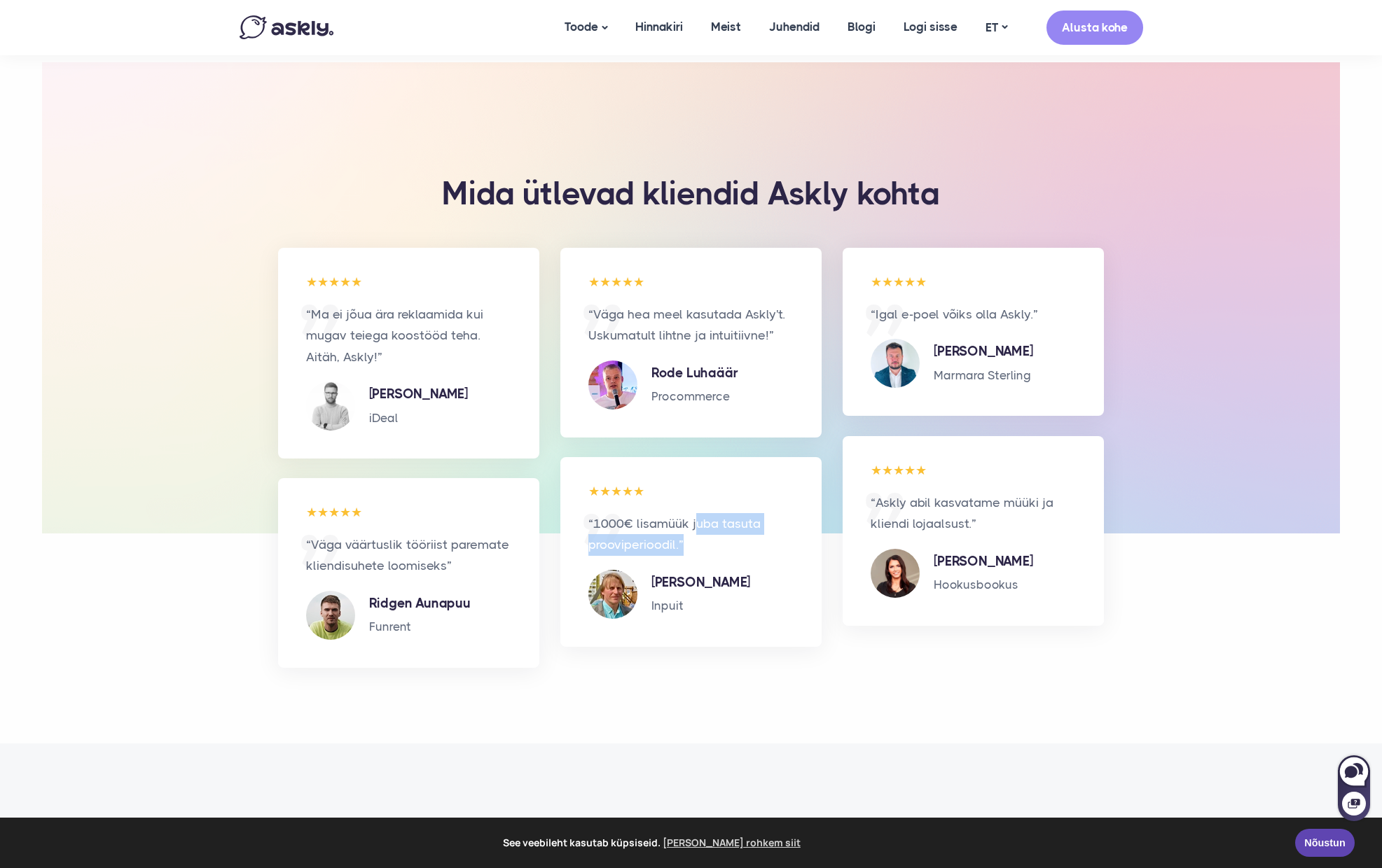
drag, startPoint x: 696, startPoint y: 478, endPoint x: 709, endPoint y: 480, distance: 13.2
click at [698, 513] on p "“1000€ lisamüük juba tasuta prooviperioodil.”" at bounding box center [691, 535] width 205 height 42
click at [779, 513] on p "“1000€ lisamüük juba tasuta prooviperioodil.”" at bounding box center [691, 535] width 205 height 42
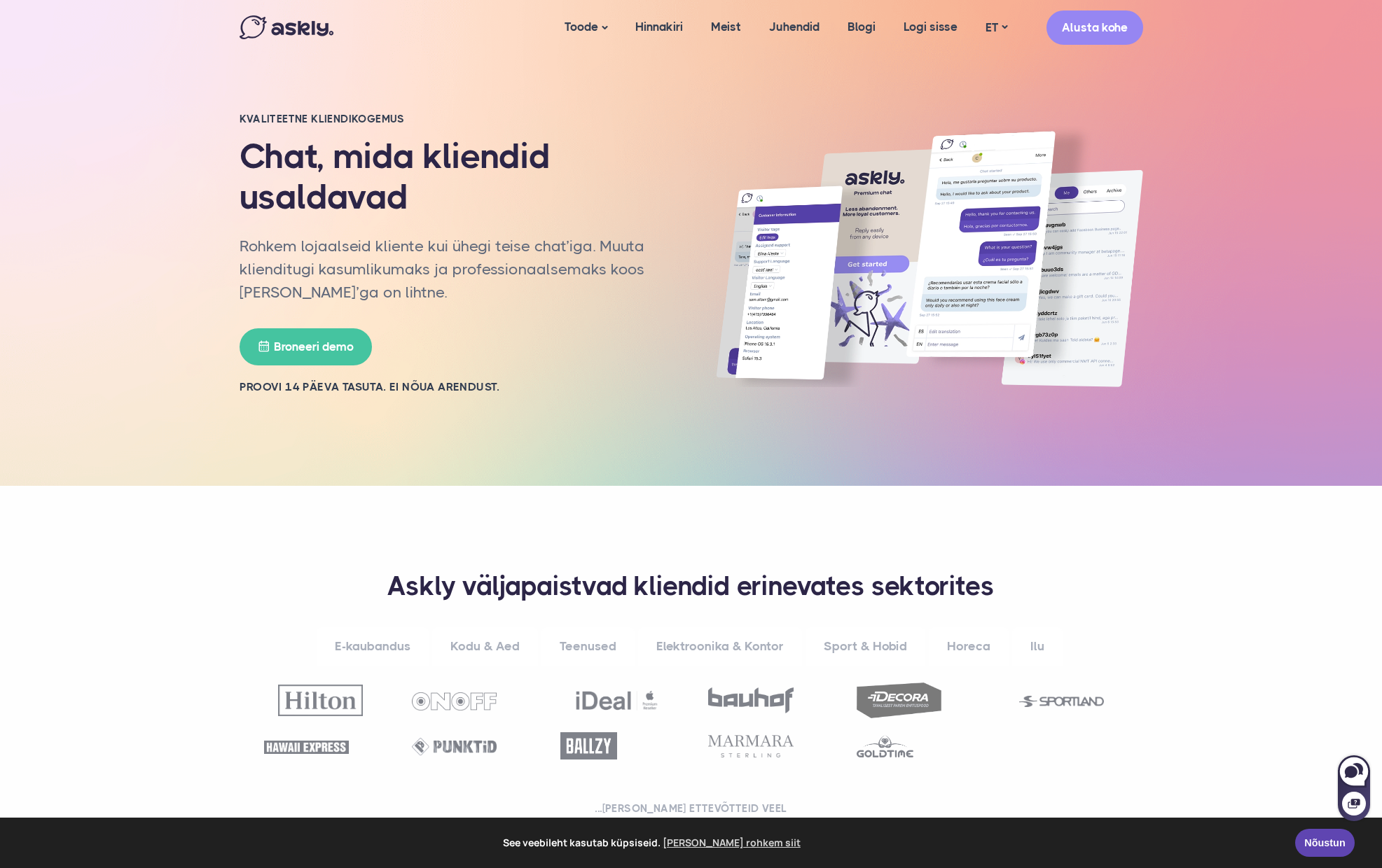
scroll to position [0, 0]
click at [649, 26] on link "Hinnakiri" at bounding box center [659, 27] width 76 height 54
